Goal: Information Seeking & Learning: Check status

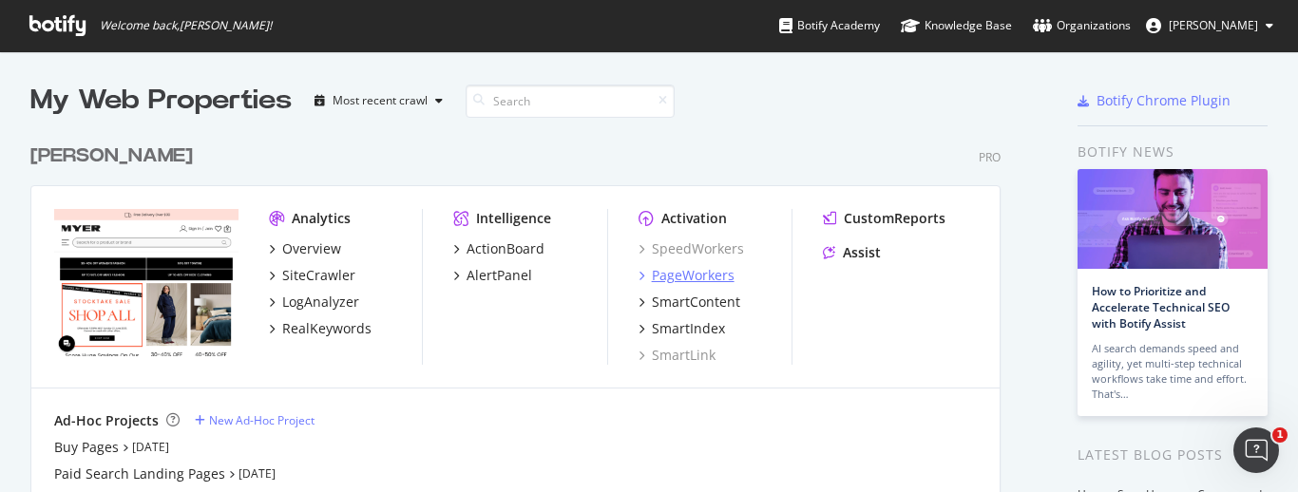
click at [714, 274] on div "PageWorkers" at bounding box center [693, 275] width 83 height 19
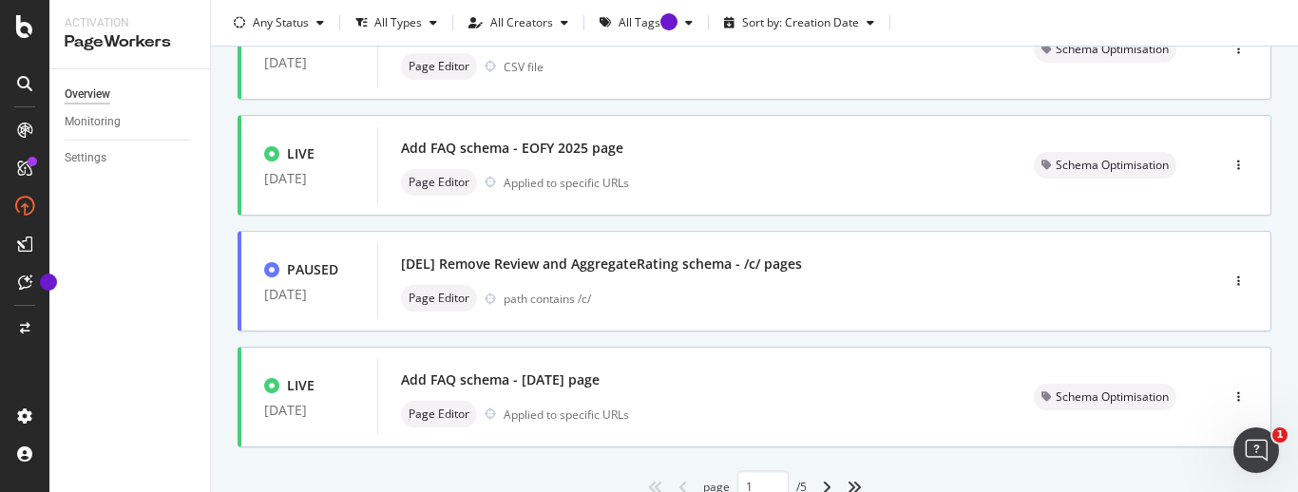
scroll to position [947, 0]
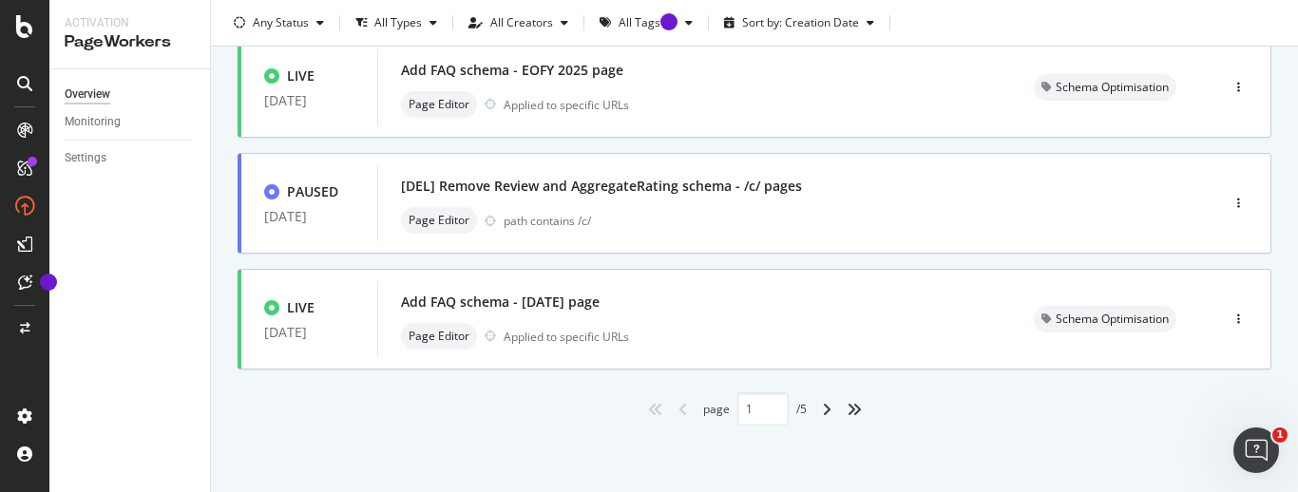
click at [814, 410] on div "angle-right" at bounding box center [826, 409] width 25 height 30
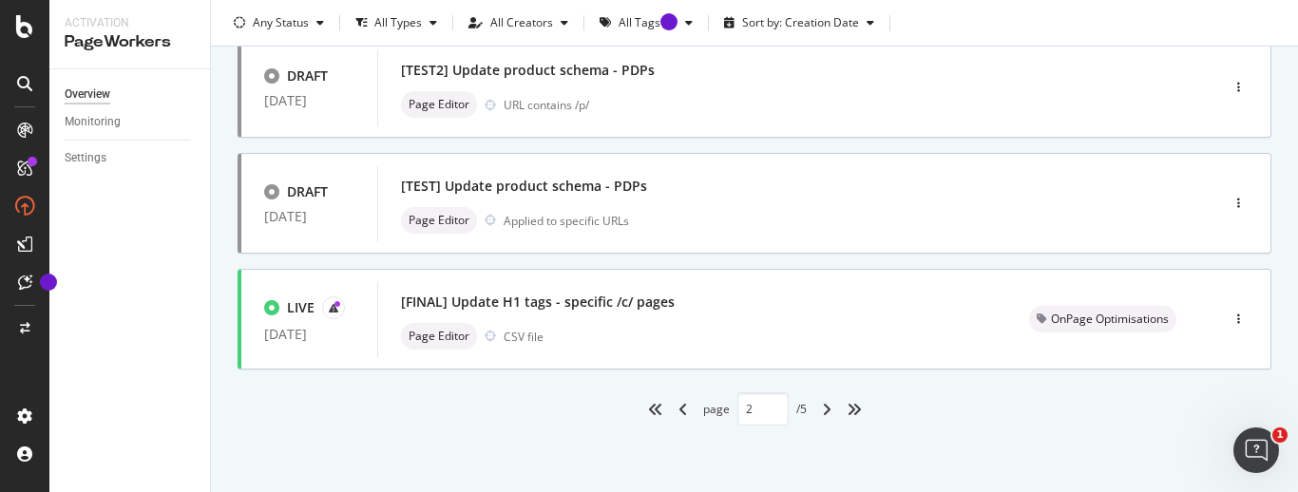
scroll to position [0, 0]
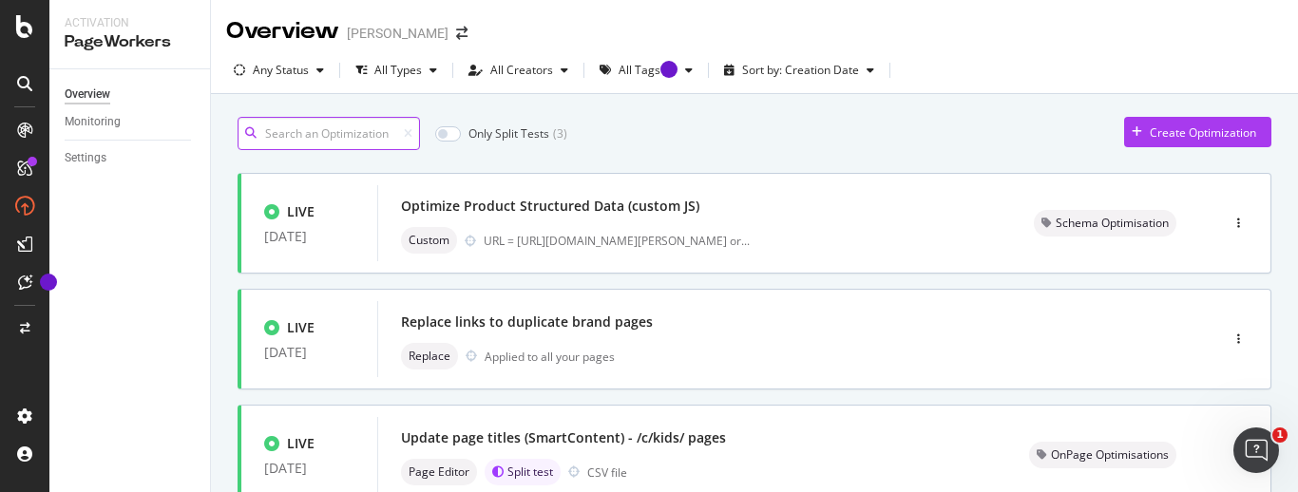
click at [378, 140] on input at bounding box center [329, 133] width 182 height 33
type input "1"
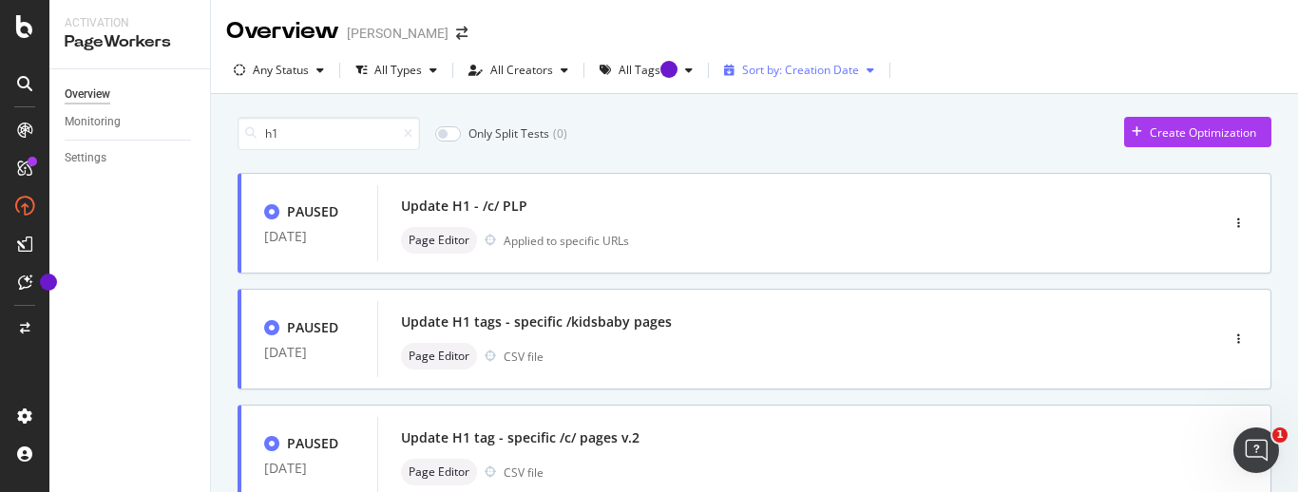
click at [827, 82] on div "Sort by: Creation Date" at bounding box center [798, 70] width 165 height 29
click at [284, 76] on div "Any Status" at bounding box center [281, 70] width 56 height 11
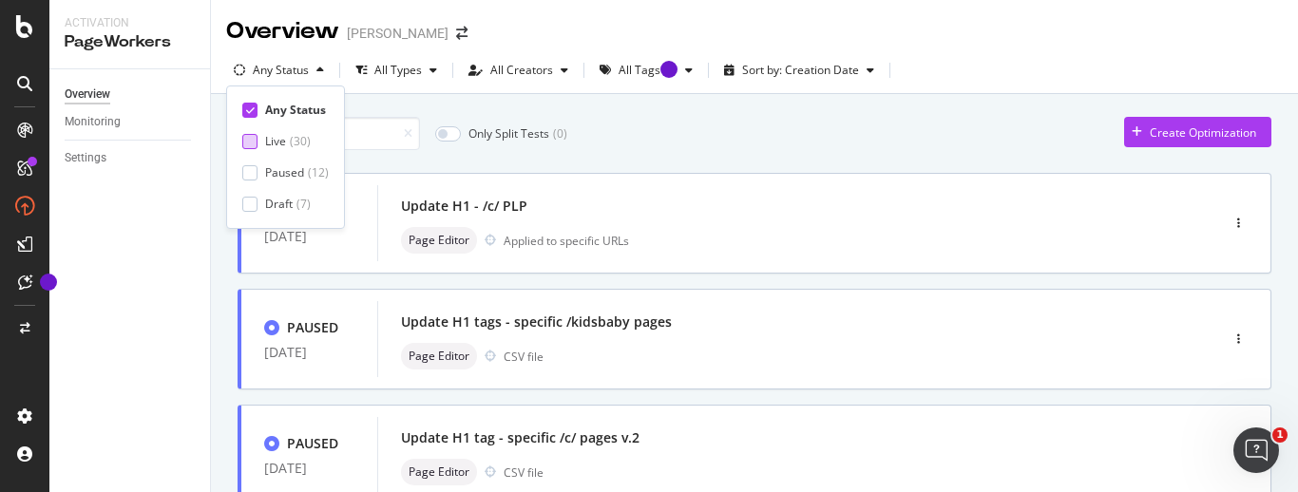
click at [245, 141] on div at bounding box center [249, 141] width 15 height 15
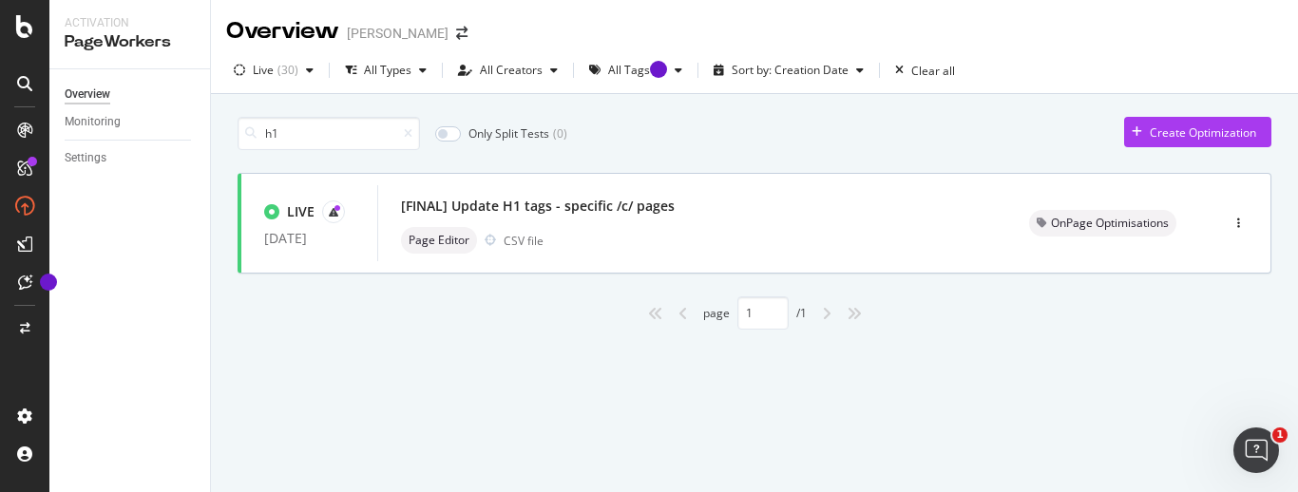
click at [211, 338] on div "h1 Only Split Tests ( 0 ) Create Optimization LIVE [DATE] [FINAL] Update H1 tag…" at bounding box center [754, 245] width 1087 height 302
click at [495, 201] on div "[FINAL] Update H1 tags - specific /c/ pages" at bounding box center [538, 206] width 274 height 19
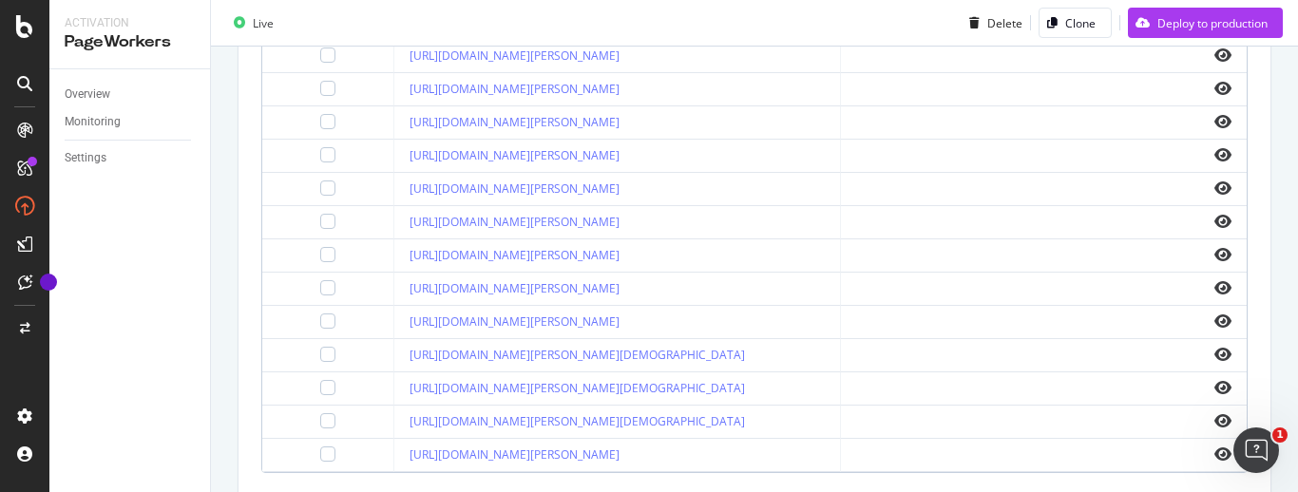
scroll to position [775, 0]
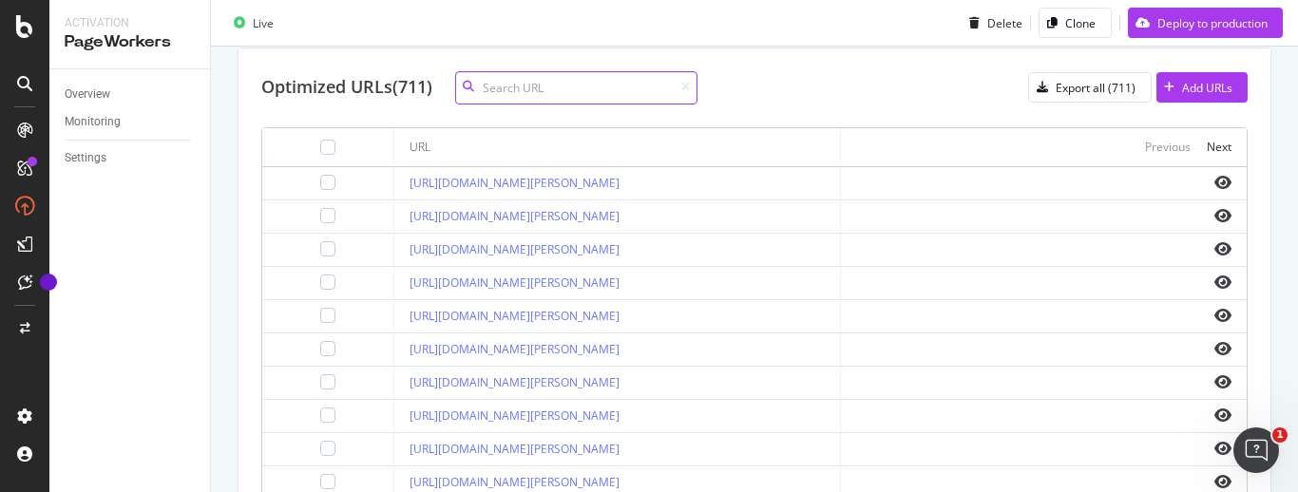
click at [516, 92] on input at bounding box center [576, 87] width 242 height 33
paste input "[URL][DOMAIN_NAME][PERSON_NAME]"
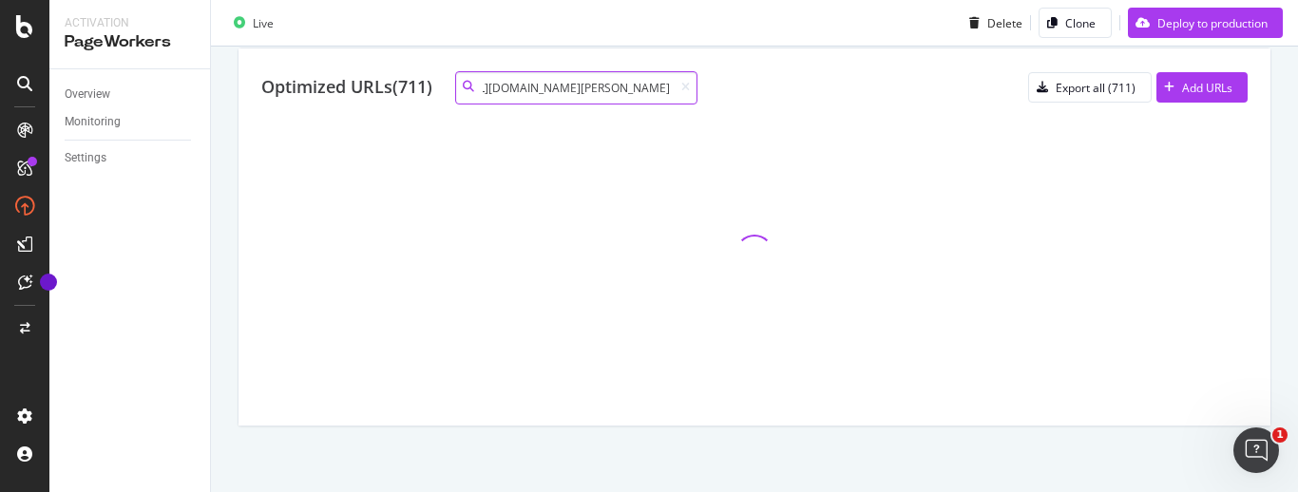
type input "[URL][DOMAIN_NAME][PERSON_NAME]"
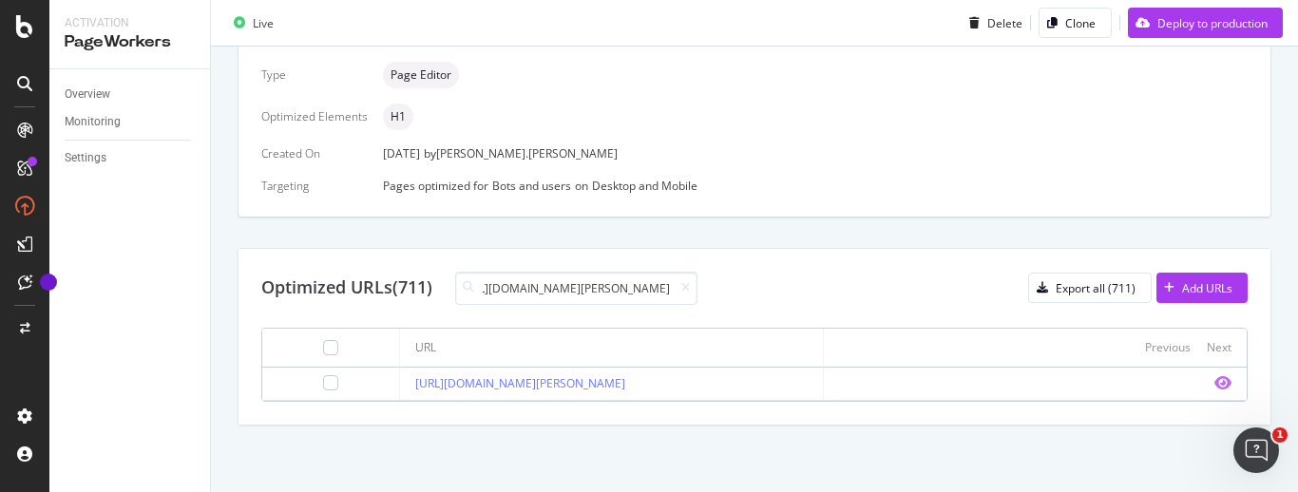
click at [1214, 386] on icon "eye" at bounding box center [1222, 382] width 17 height 15
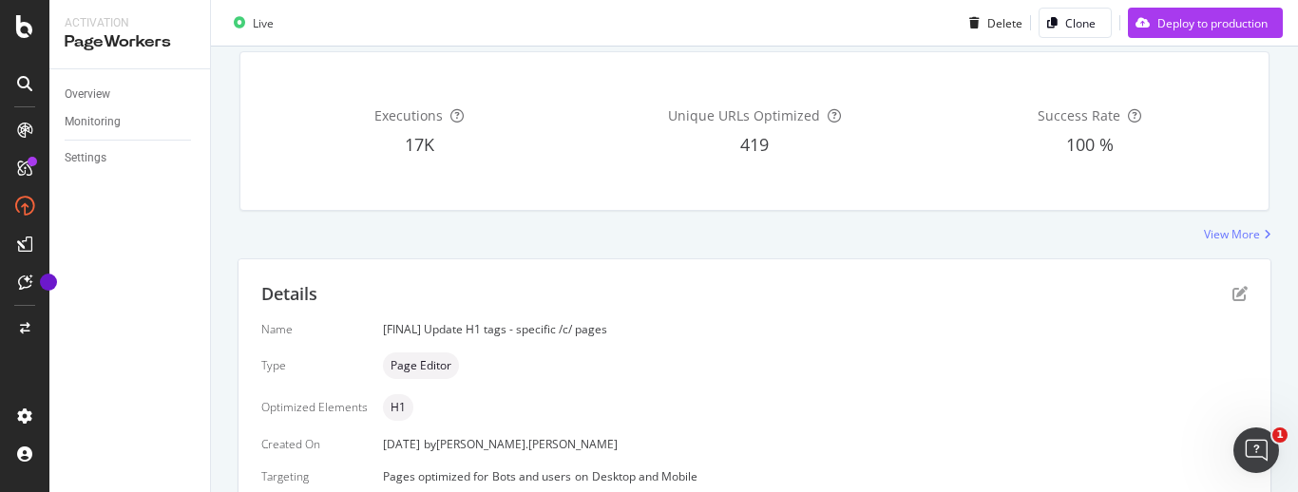
scroll to position [0, 0]
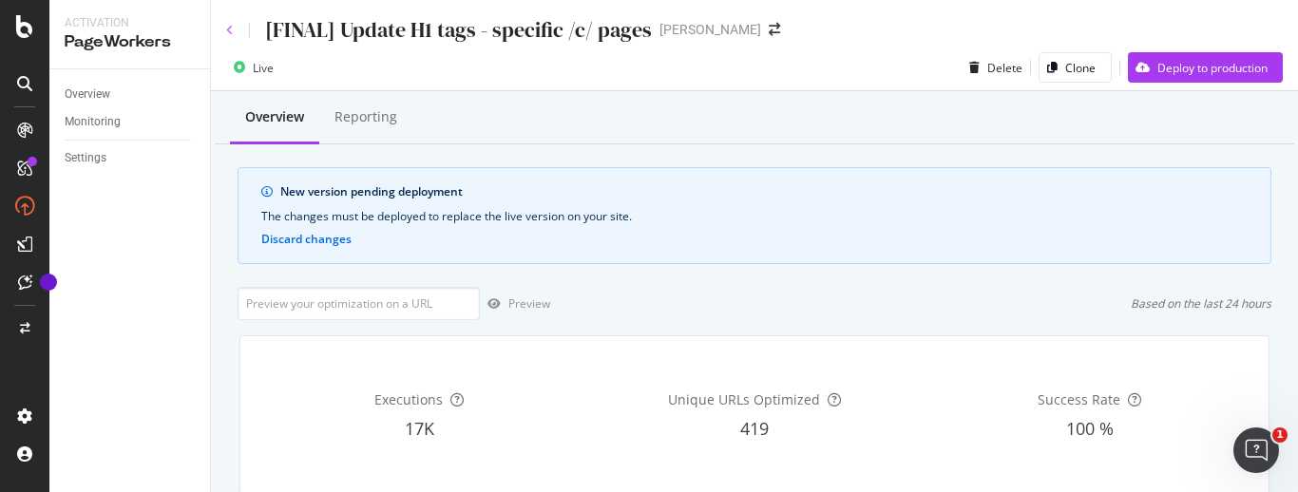
click at [231, 30] on icon at bounding box center [230, 30] width 8 height 11
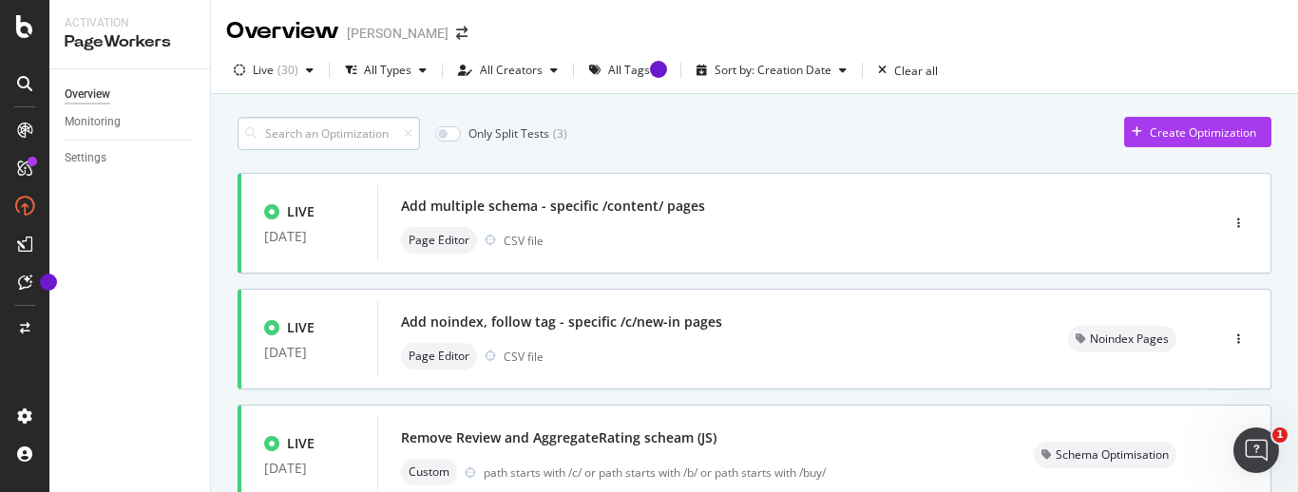
click at [390, 141] on input at bounding box center [329, 133] width 182 height 33
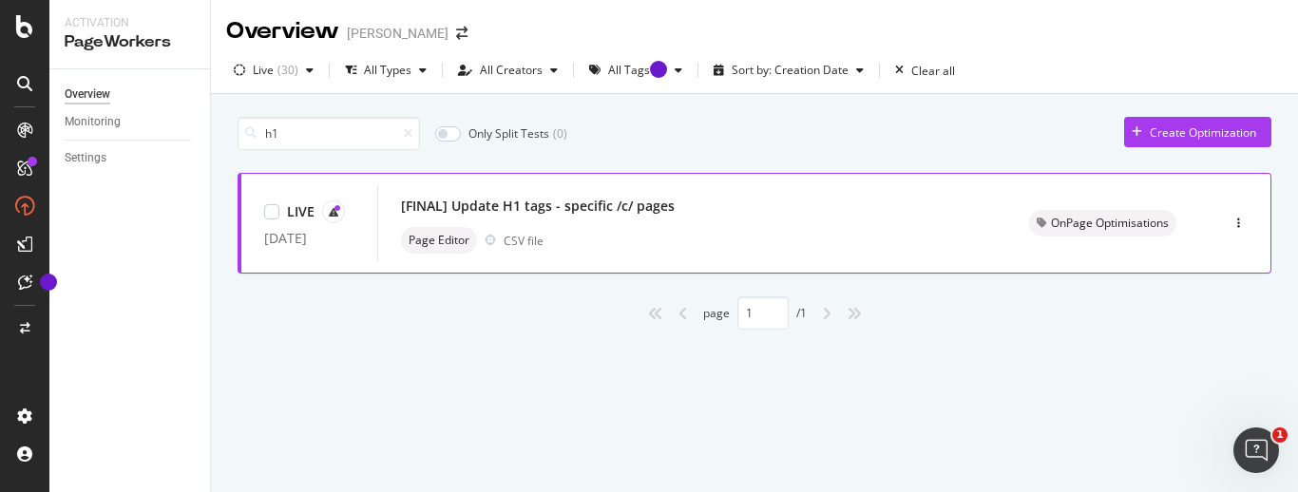
click at [621, 206] on div "[FINAL] Update H1 tags - specific /c/ pages" at bounding box center [538, 206] width 274 height 19
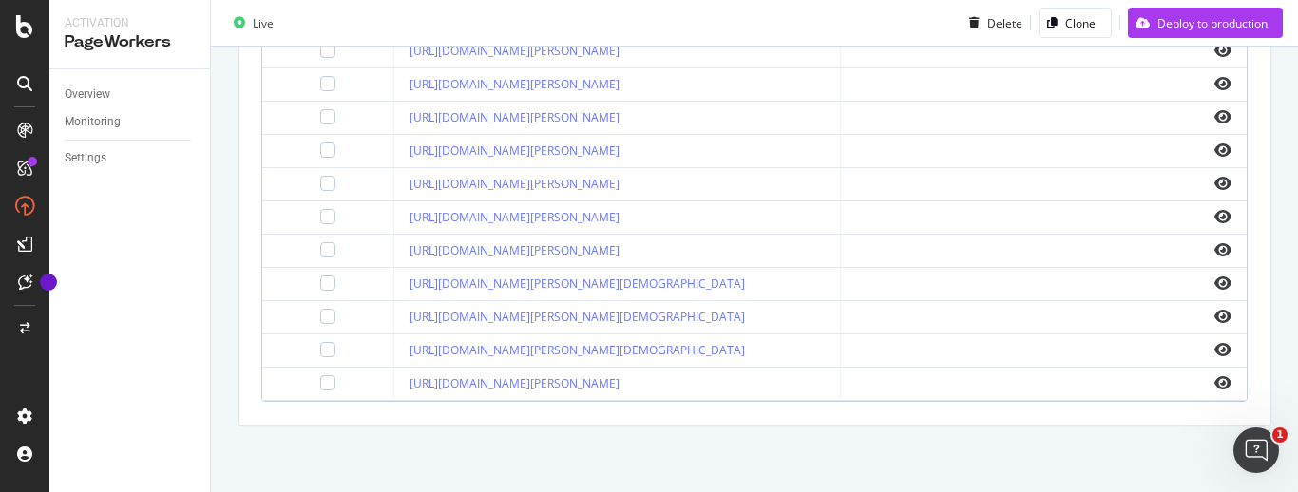
scroll to position [1126, 0]
click at [188, 273] on div "Overview Monitoring Settings" at bounding box center [129, 280] width 161 height 423
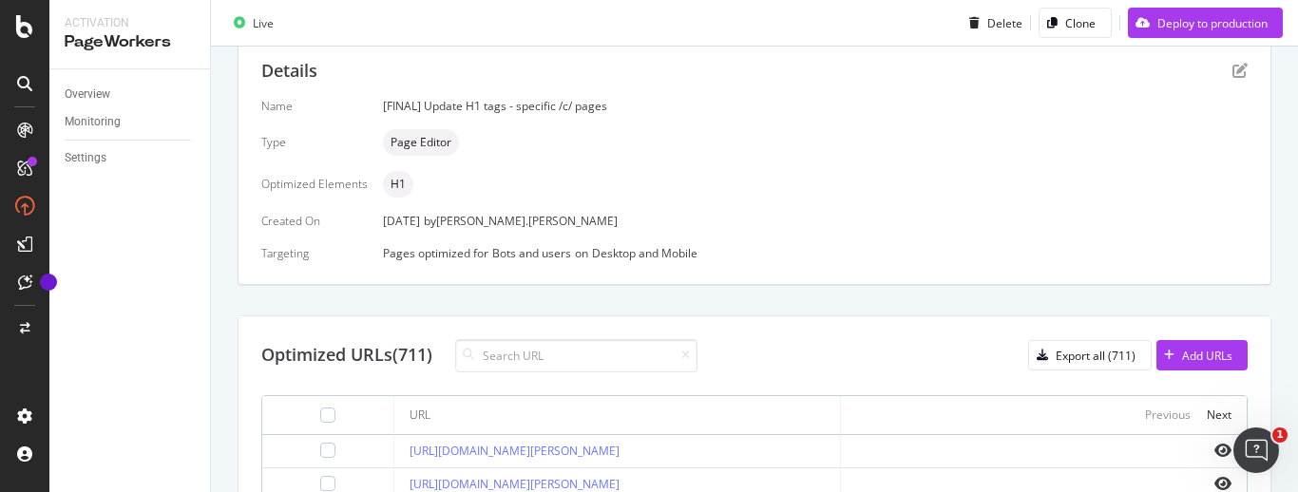
scroll to position [701, 0]
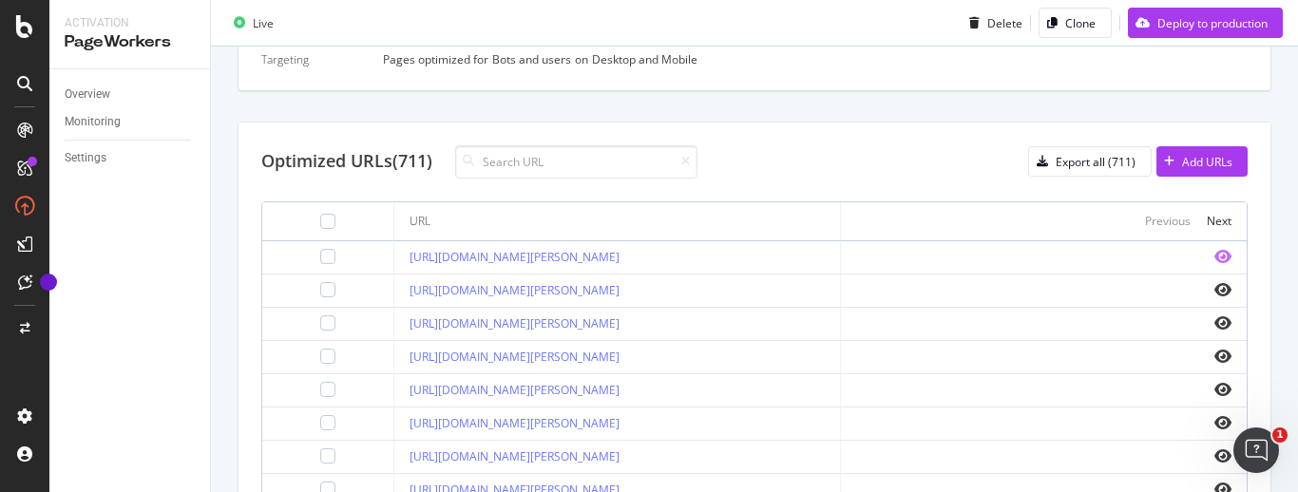
click at [1214, 257] on icon "eye" at bounding box center [1222, 256] width 17 height 15
drag, startPoint x: 733, startPoint y: 257, endPoint x: 408, endPoint y: 262, distance: 325.9
click at [408, 262] on td "[URL][DOMAIN_NAME][PERSON_NAME]" at bounding box center [617, 257] width 447 height 33
copy link "[URL][DOMAIN_NAME][PERSON_NAME]"
click at [1070, 169] on div "Export all (711)" at bounding box center [1096, 162] width 80 height 16
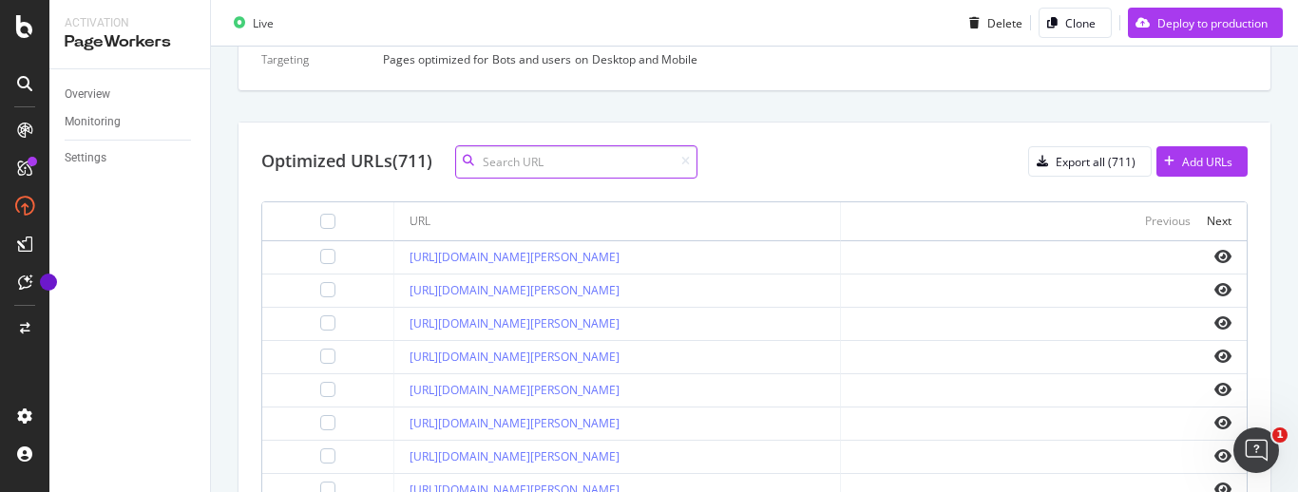
click at [582, 152] on input at bounding box center [576, 161] width 242 height 33
paste input "[URL][DOMAIN_NAME][PERSON_NAME]"
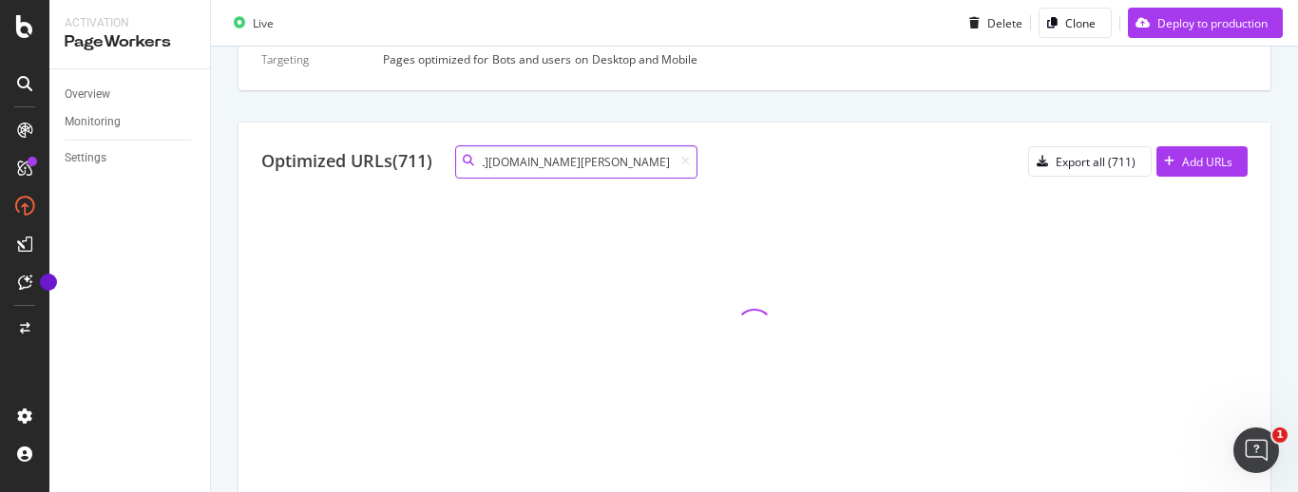
type input "[URL][DOMAIN_NAME][PERSON_NAME]"
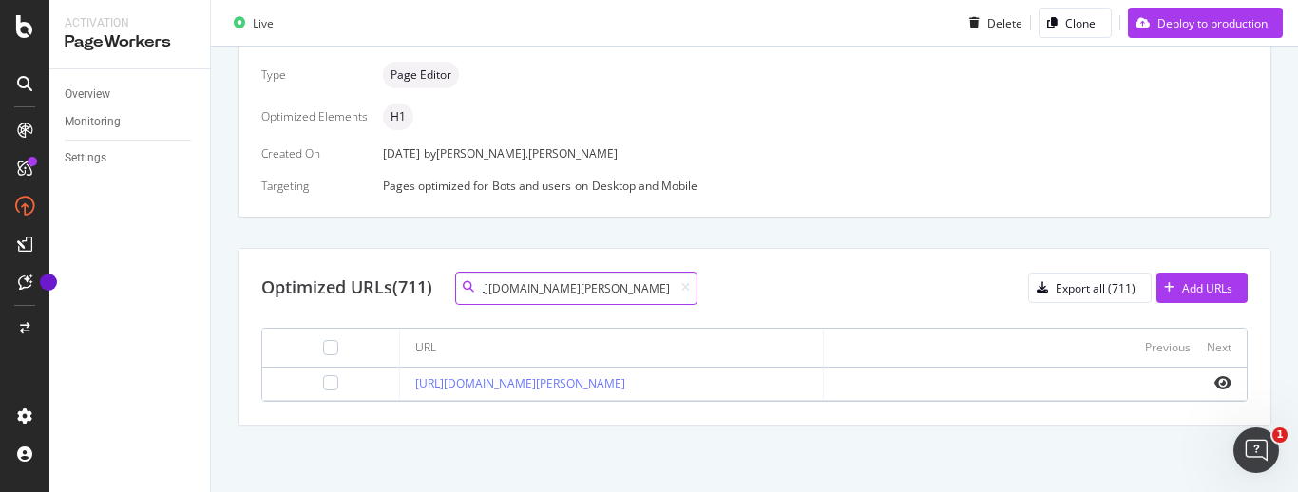
scroll to position [592, 0]
click at [1214, 375] on icon "eye" at bounding box center [1222, 382] width 17 height 15
drag, startPoint x: 533, startPoint y: 384, endPoint x: 412, endPoint y: 369, distance: 121.6
click at [412, 369] on td "[URL][DOMAIN_NAME][PERSON_NAME]" at bounding box center [611, 384] width 423 height 33
copy link "[URL][DOMAIN_NAME][PERSON_NAME]"
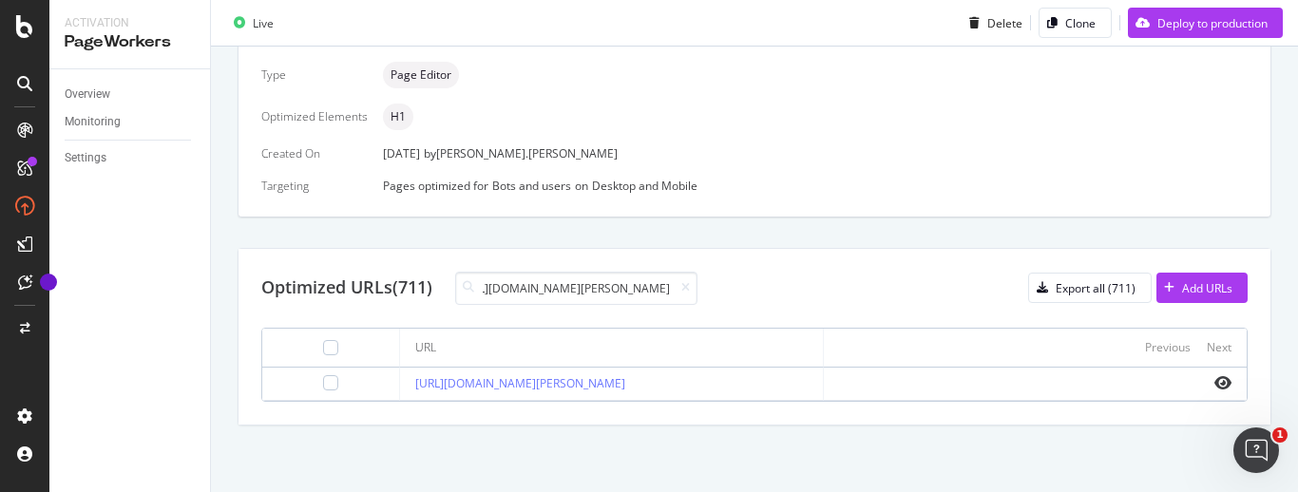
click at [791, 272] on div "Optimized URLs (711) [URL][DOMAIN_NAME][PERSON_NAME] Export all (711) Add URLs" at bounding box center [754, 288] width 986 height 33
click at [559, 375] on link "[URL][DOMAIN_NAME][PERSON_NAME]" at bounding box center [520, 383] width 210 height 16
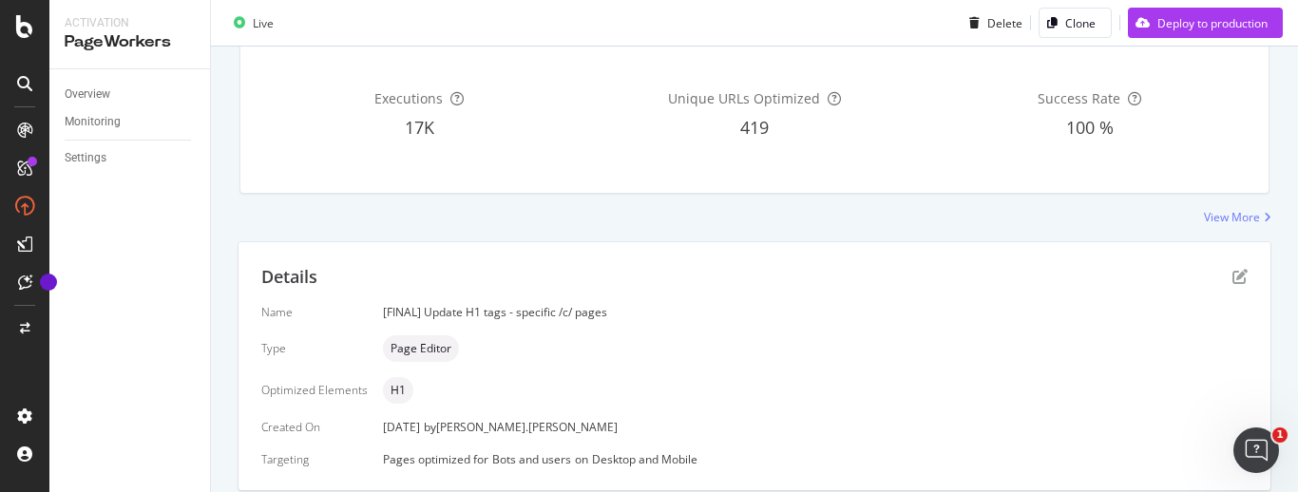
click at [158, 438] on div "Overview Monitoring Settings" at bounding box center [129, 280] width 161 height 423
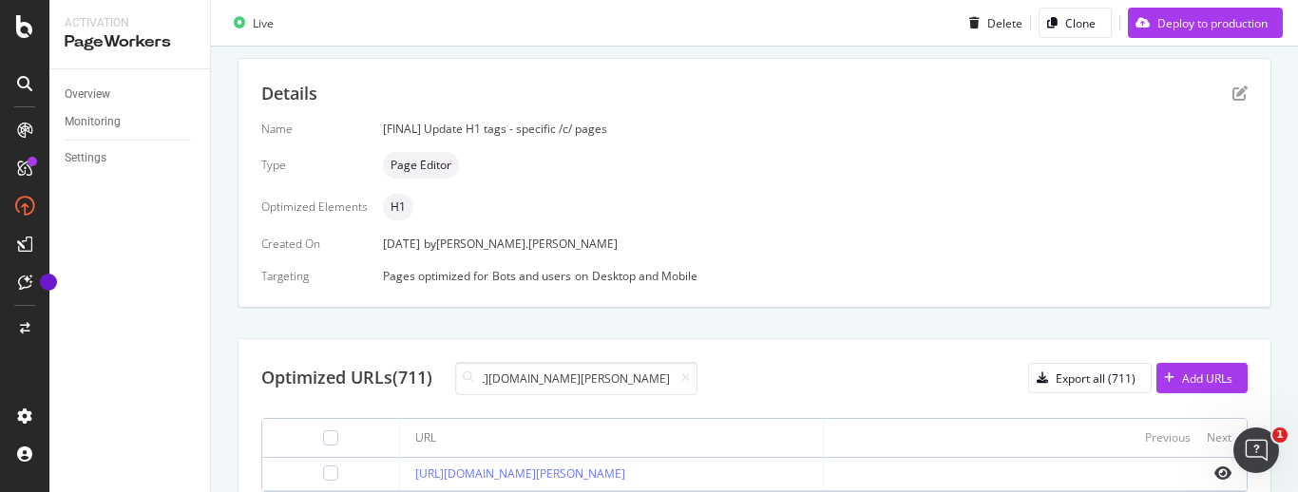
scroll to position [592, 0]
